Goal: Transaction & Acquisition: Purchase product/service

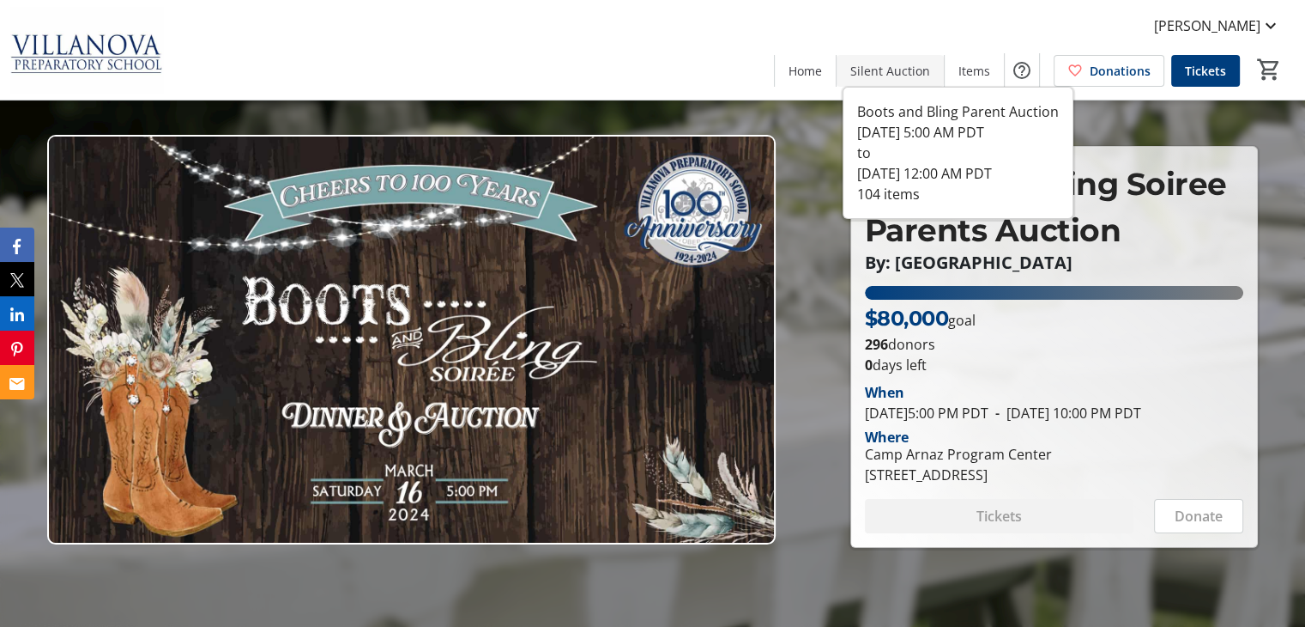
click at [879, 76] on span "Silent Auction" at bounding box center [891, 71] width 80 height 18
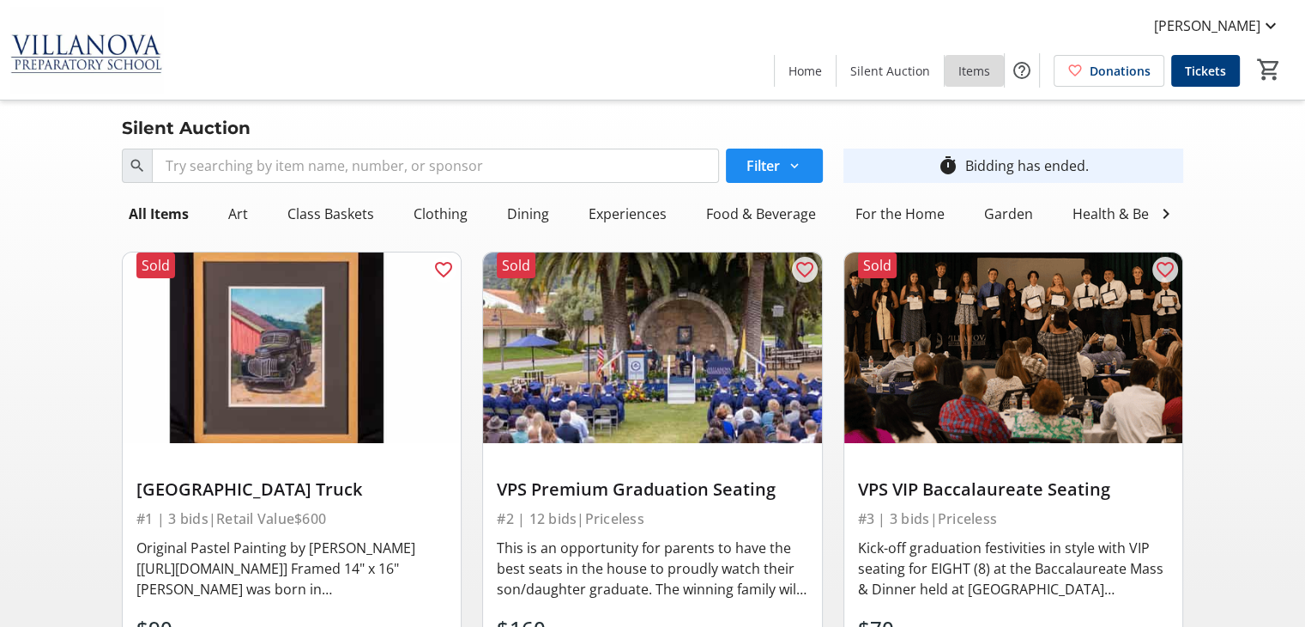
click at [975, 68] on span "Items" at bounding box center [975, 71] width 32 height 18
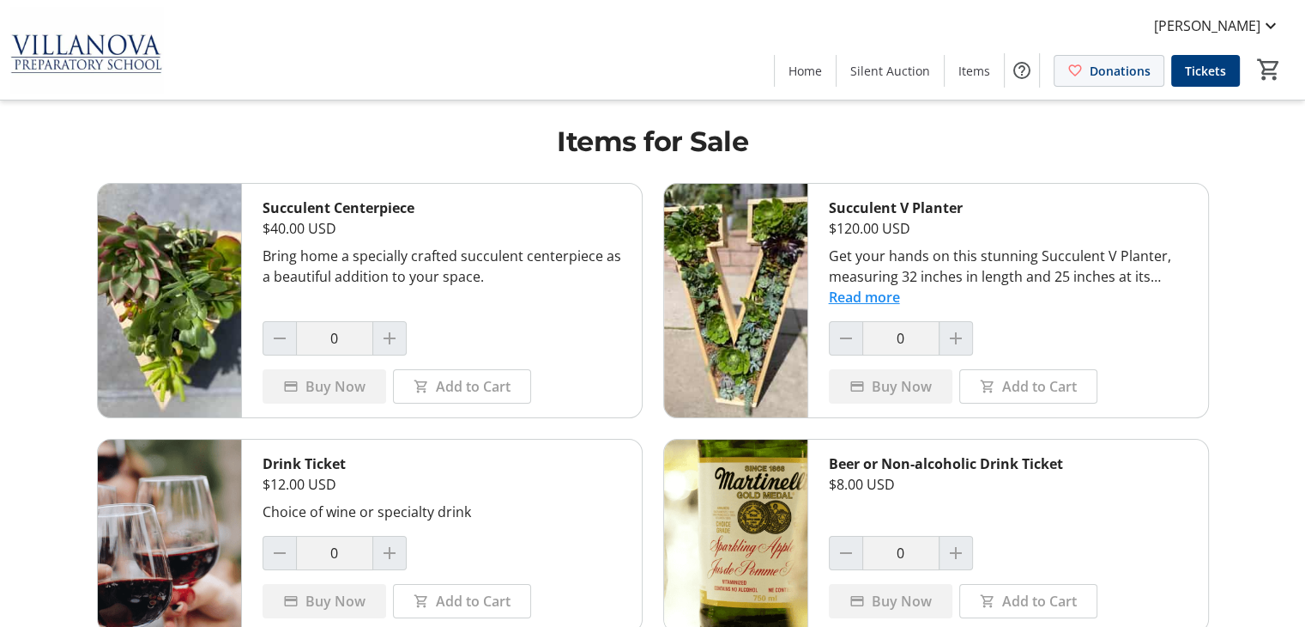
click at [1093, 74] on span "Donations" at bounding box center [1120, 71] width 61 height 18
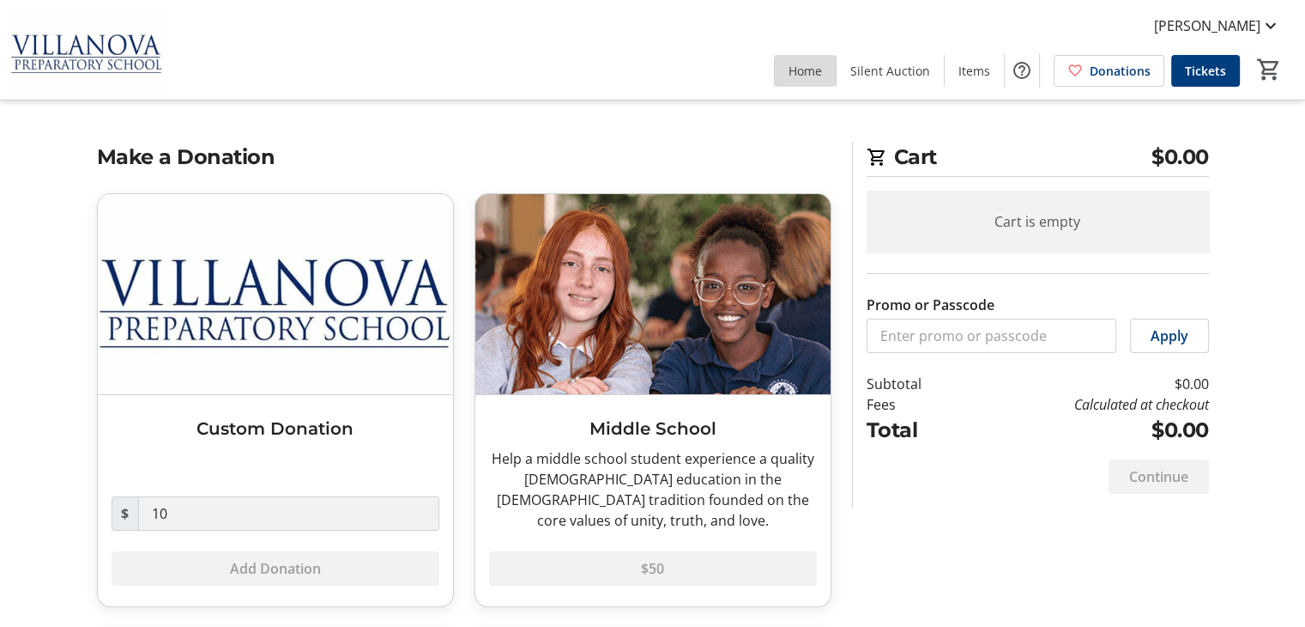
click at [810, 75] on span "Home" at bounding box center [805, 71] width 33 height 18
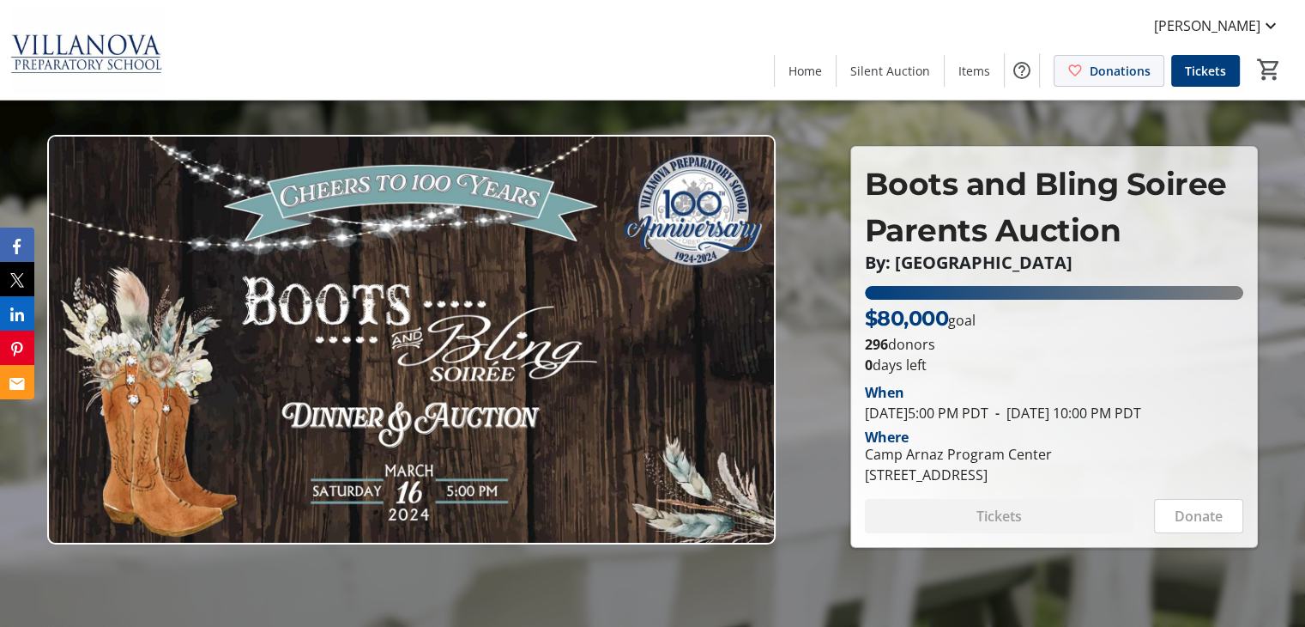
click at [1092, 71] on span "Donations" at bounding box center [1120, 71] width 61 height 18
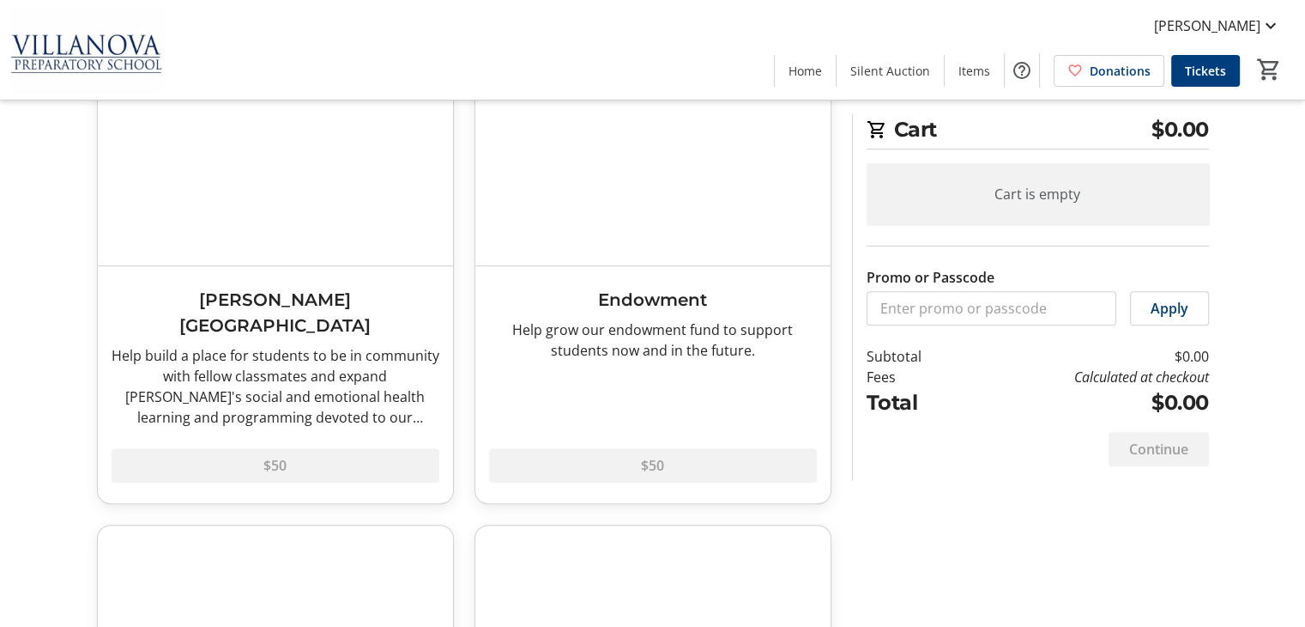
scroll to position [109, 0]
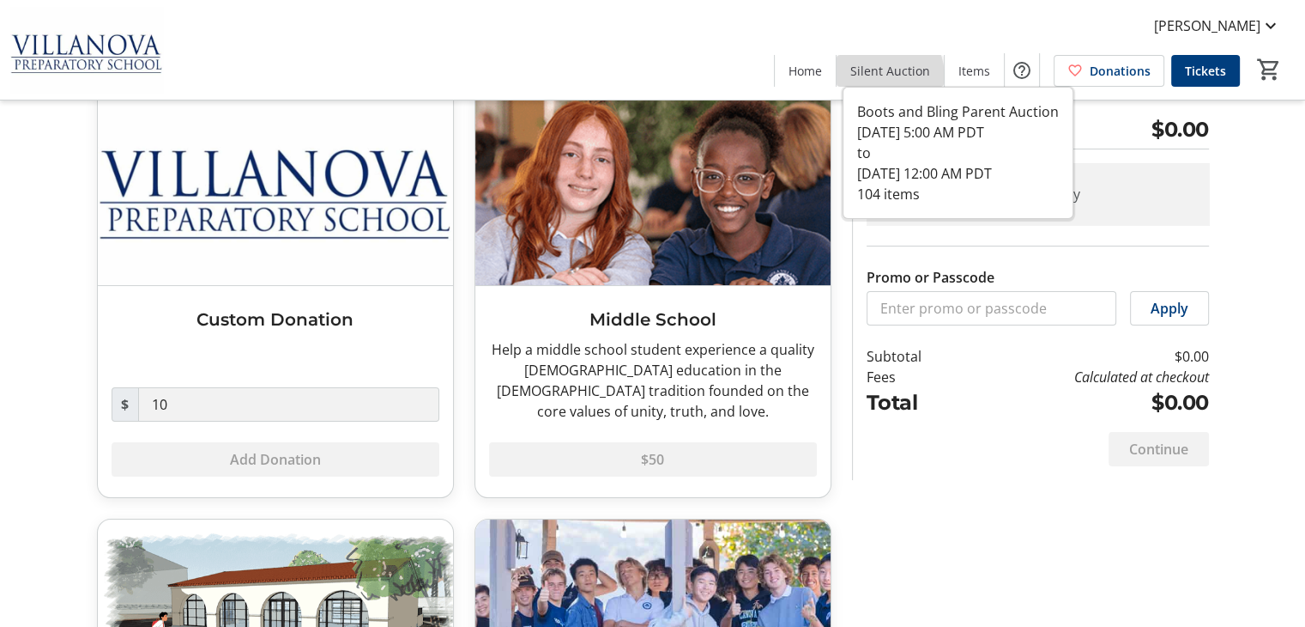
click at [885, 76] on span "Silent Auction" at bounding box center [891, 71] width 80 height 18
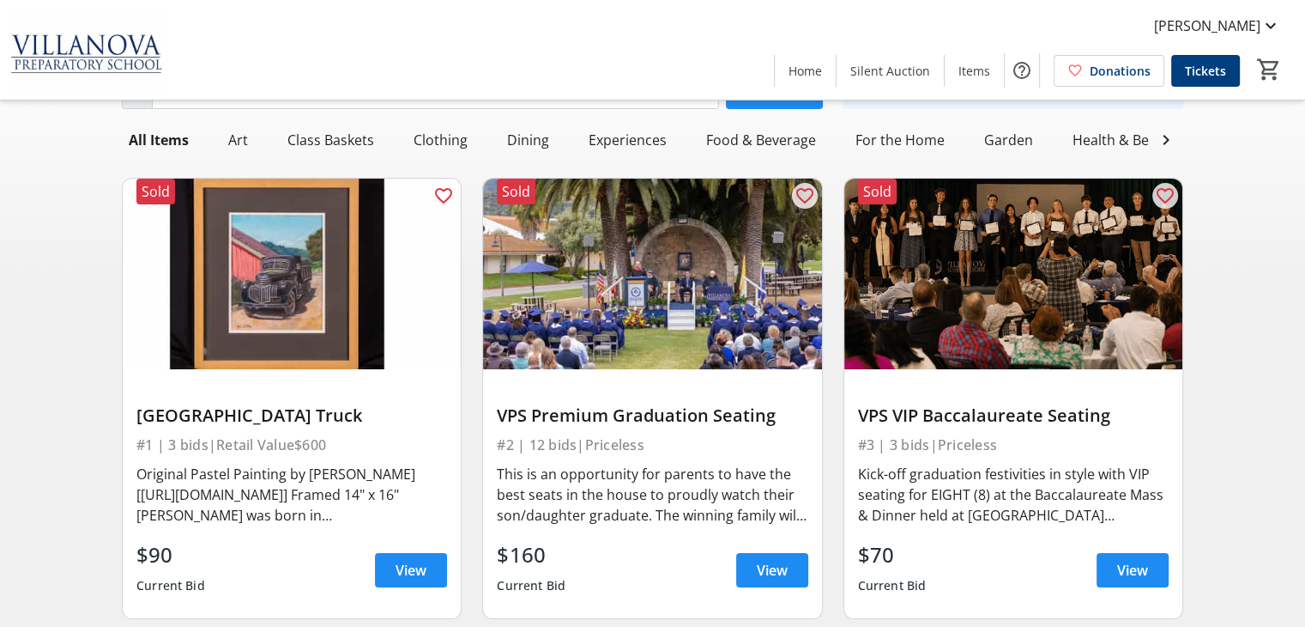
scroll to position [222, 0]
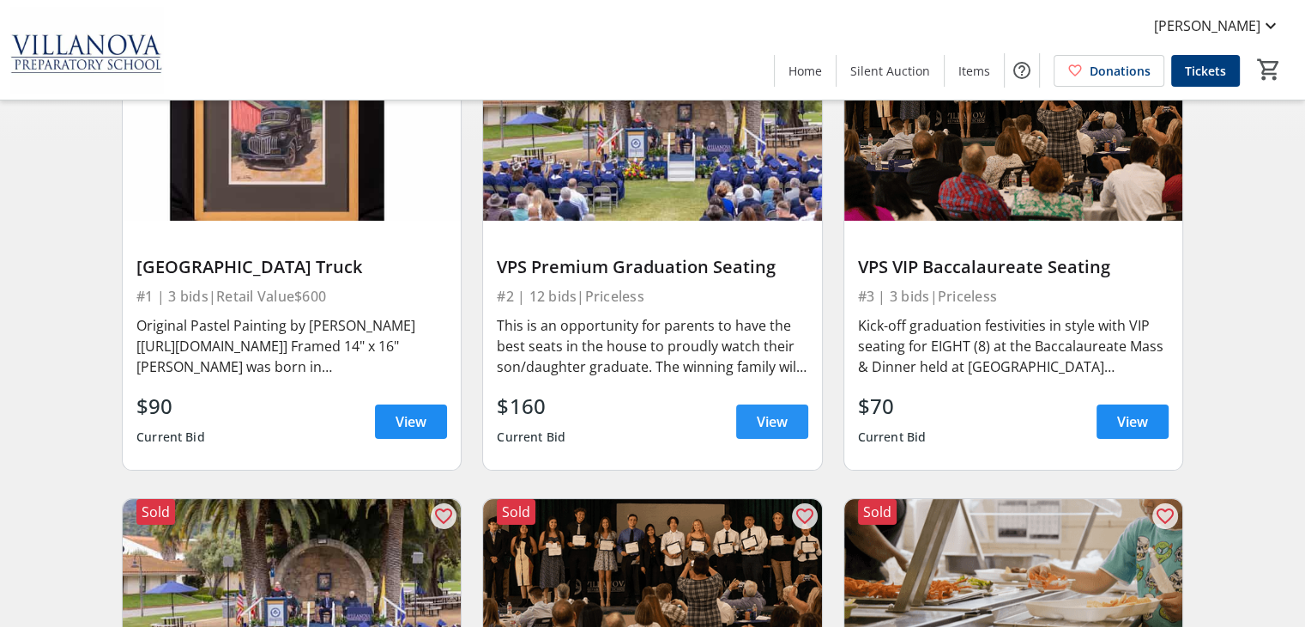
click at [783, 420] on span at bounding box center [772, 421] width 72 height 41
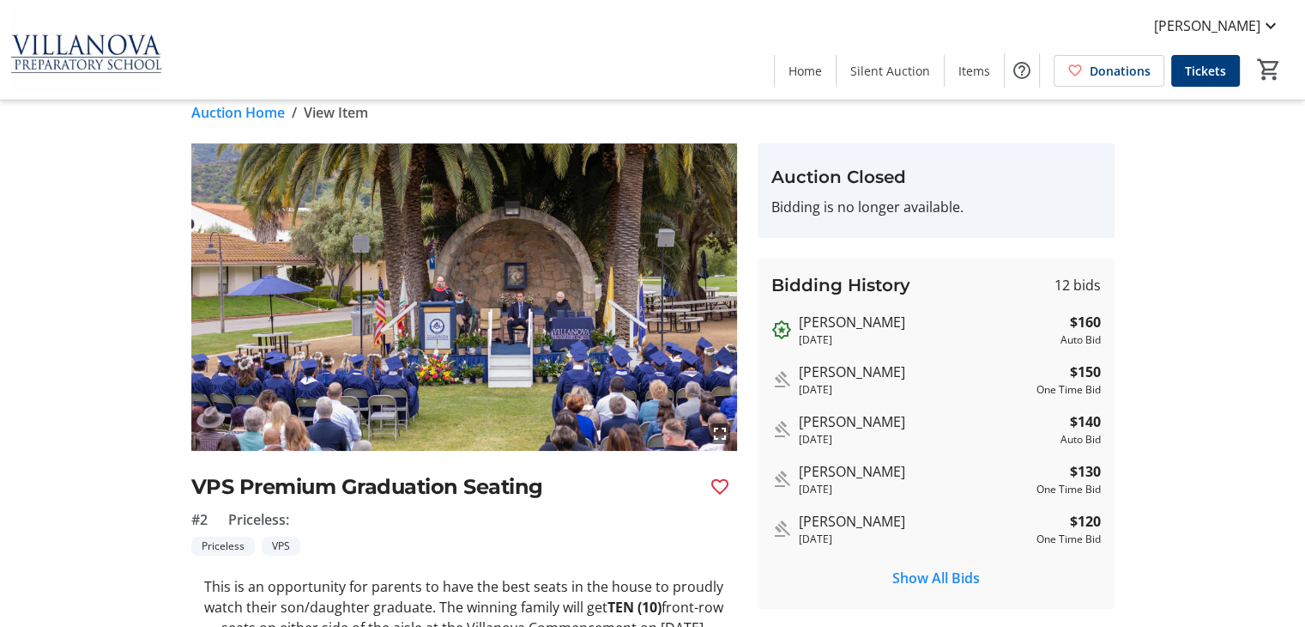
scroll to position [43, 0]
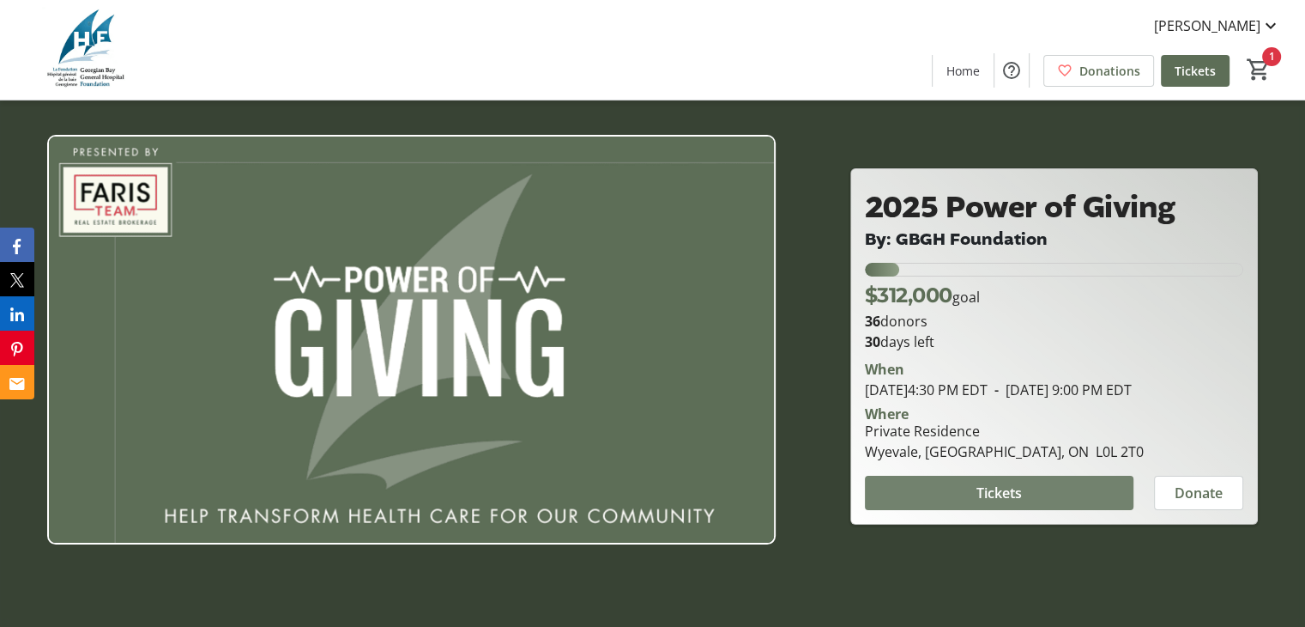
click at [970, 497] on span at bounding box center [999, 492] width 269 height 41
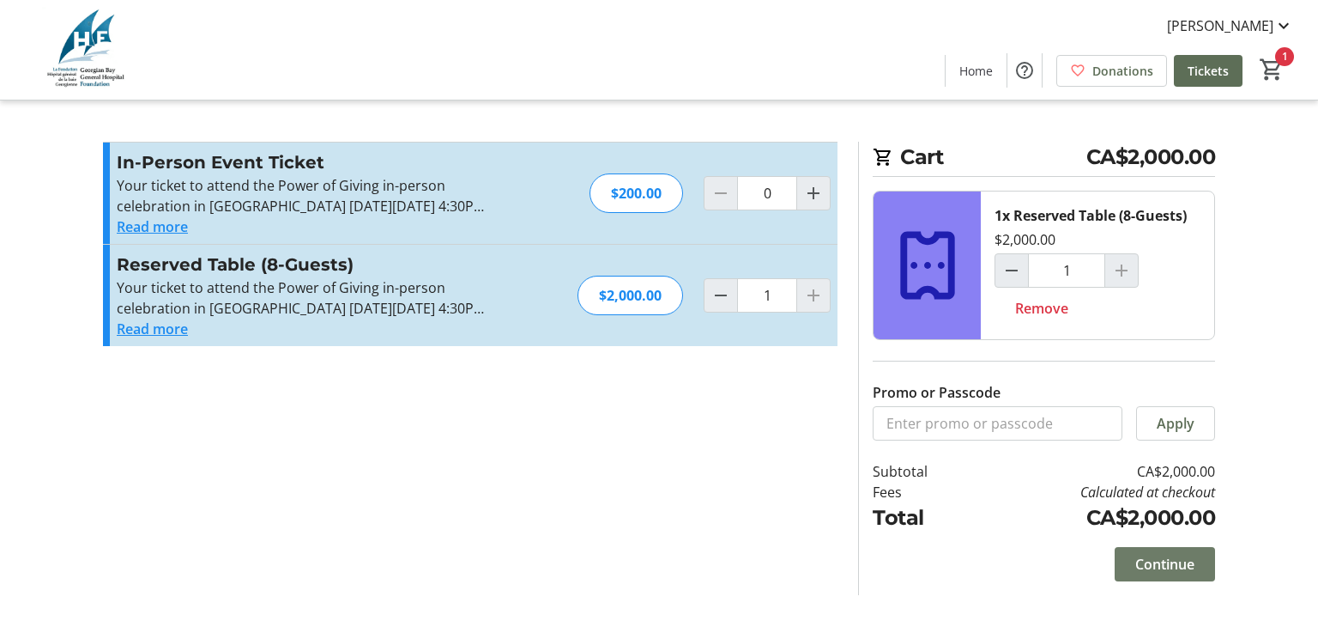
click at [1117, 556] on span at bounding box center [1165, 563] width 100 height 41
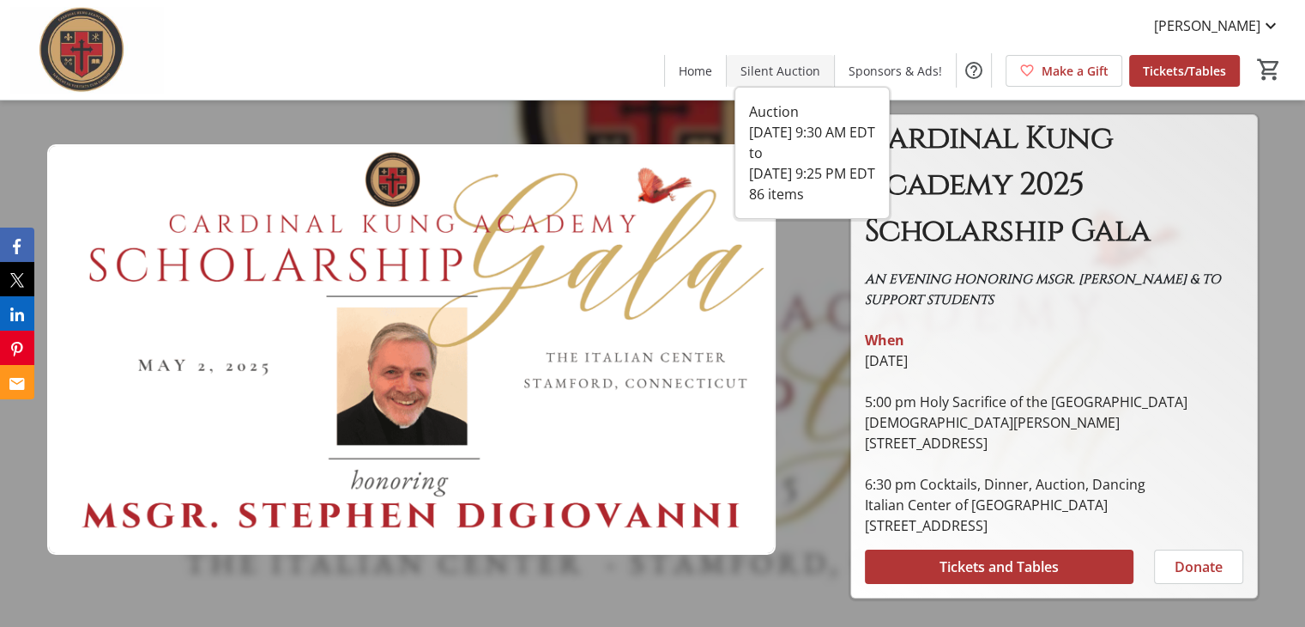
click at [789, 62] on span "Silent Auction" at bounding box center [781, 71] width 80 height 18
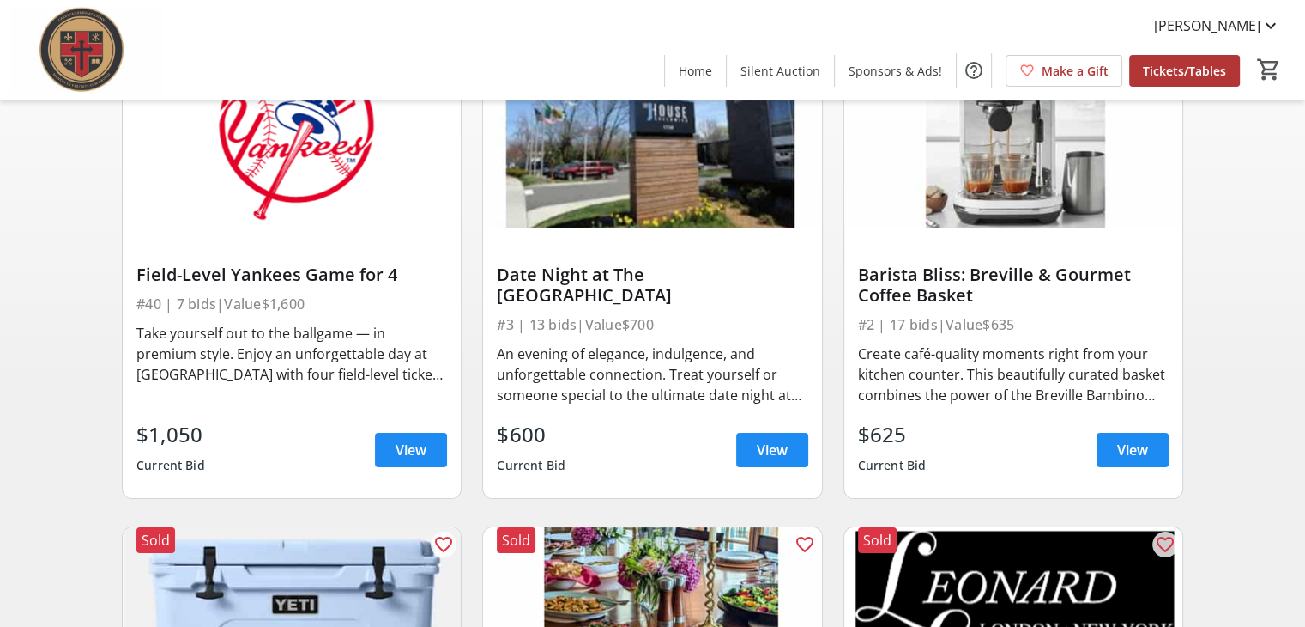
scroll to position [225, 0]
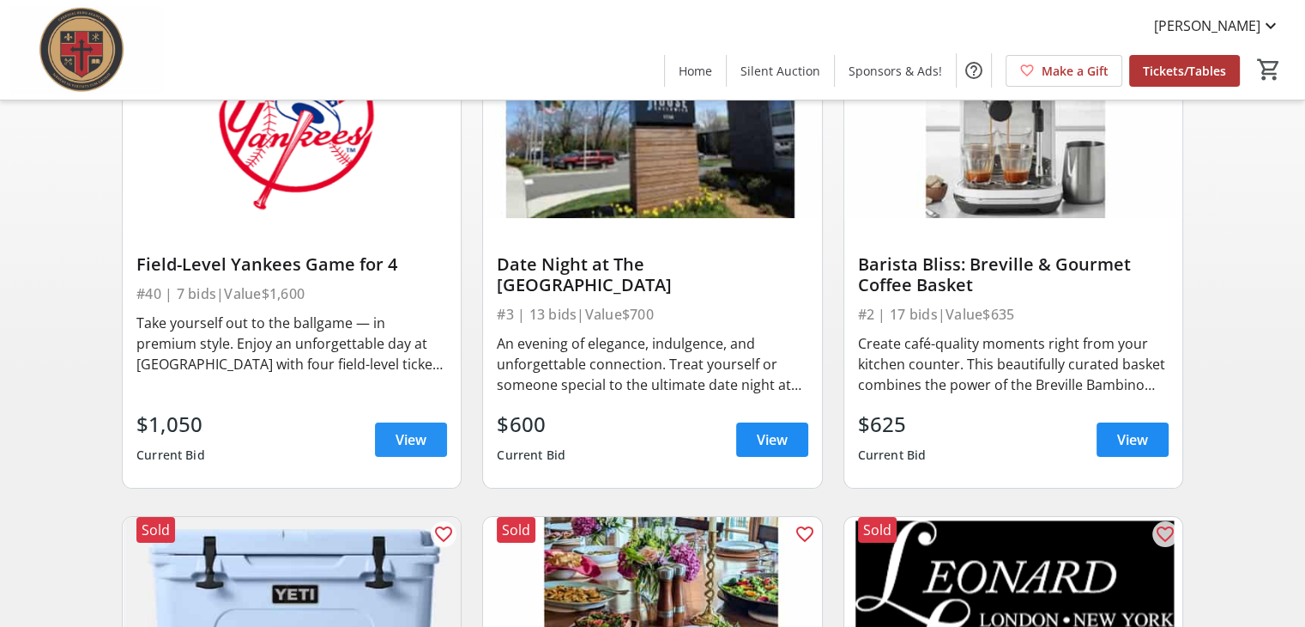
click at [404, 449] on span "View" at bounding box center [411, 439] width 31 height 21
